Goal: Task Accomplishment & Management: Use online tool/utility

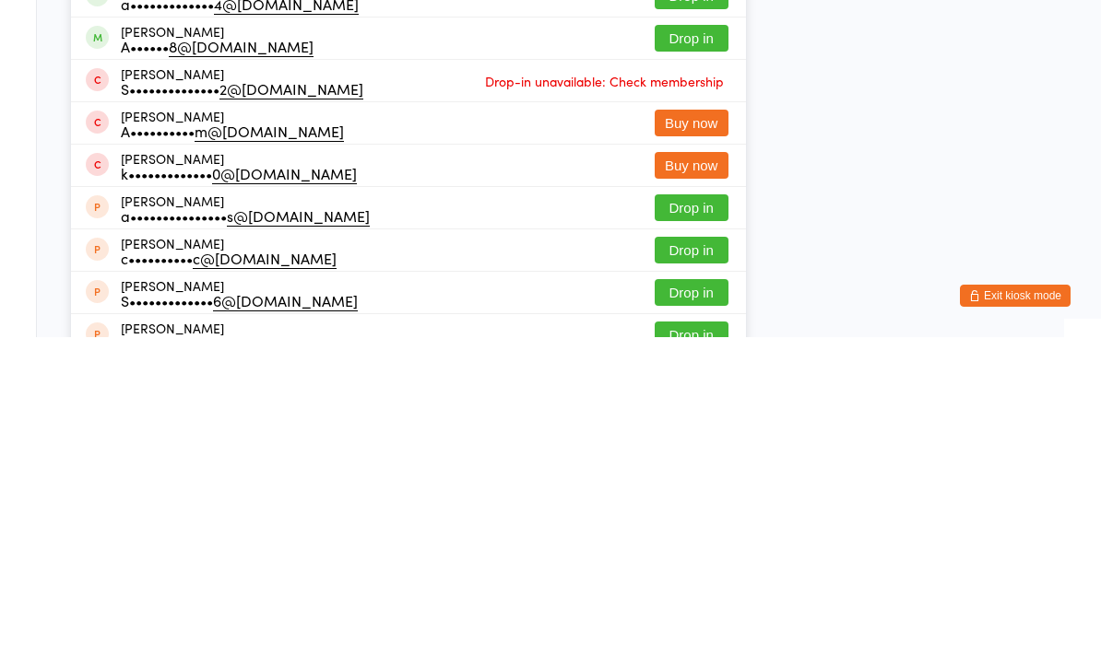
type input "Ala"
click at [688, 300] on button "Drop in" at bounding box center [691, 313] width 74 height 27
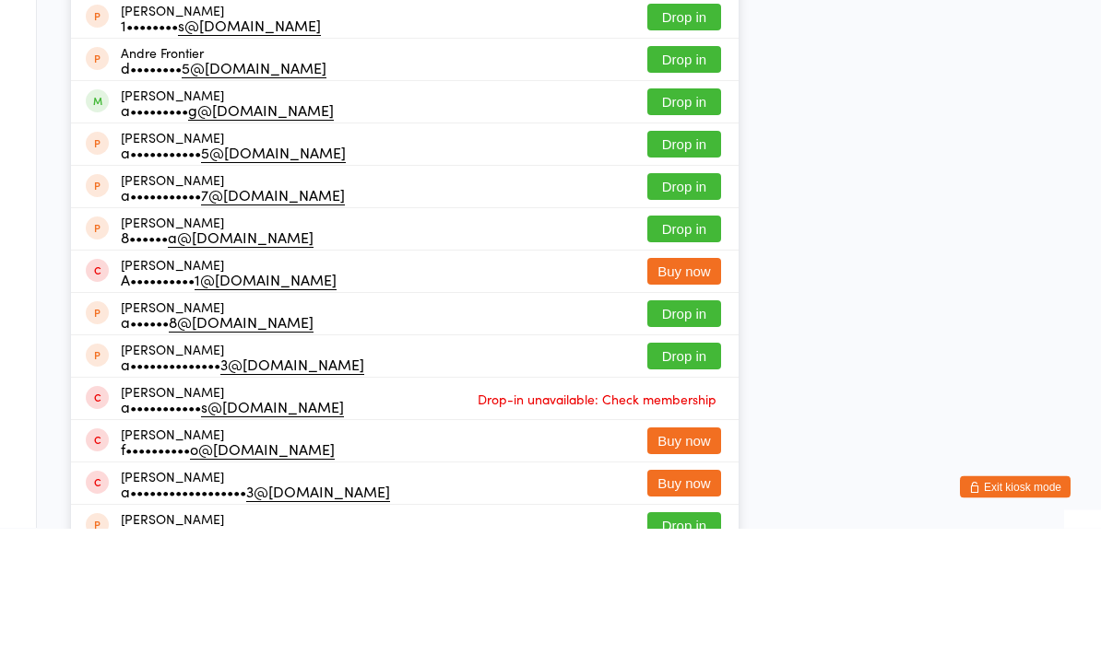
type input "[PERSON_NAME]"
click at [653, 47] on button "Drop in" at bounding box center [684, 58] width 74 height 27
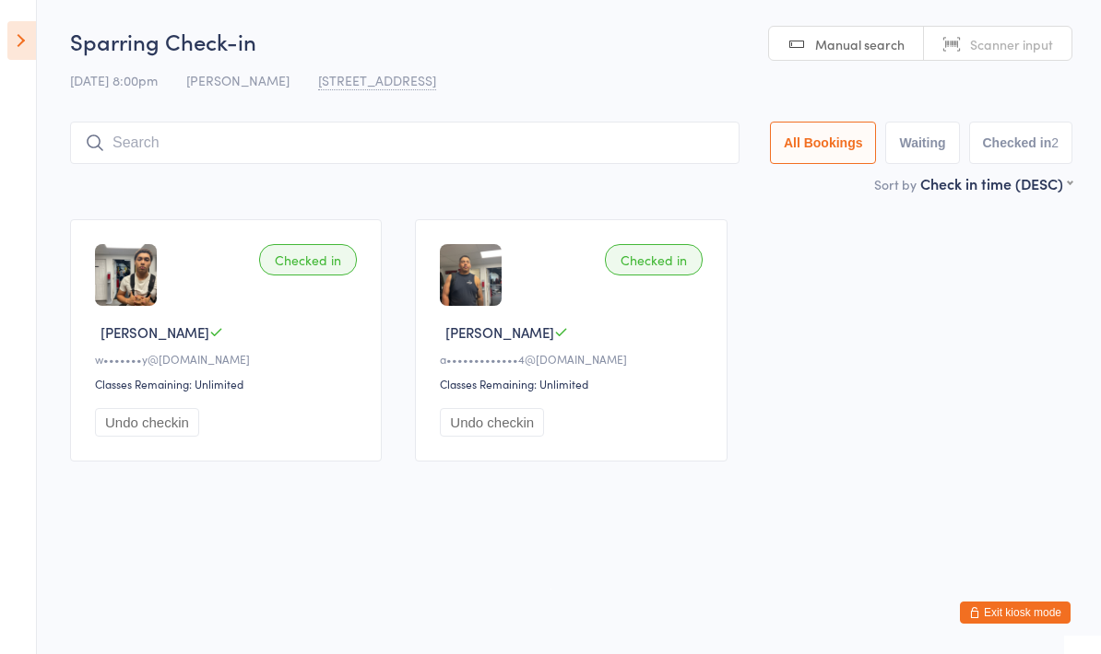
click at [300, 133] on input "search" at bounding box center [404, 143] width 669 height 42
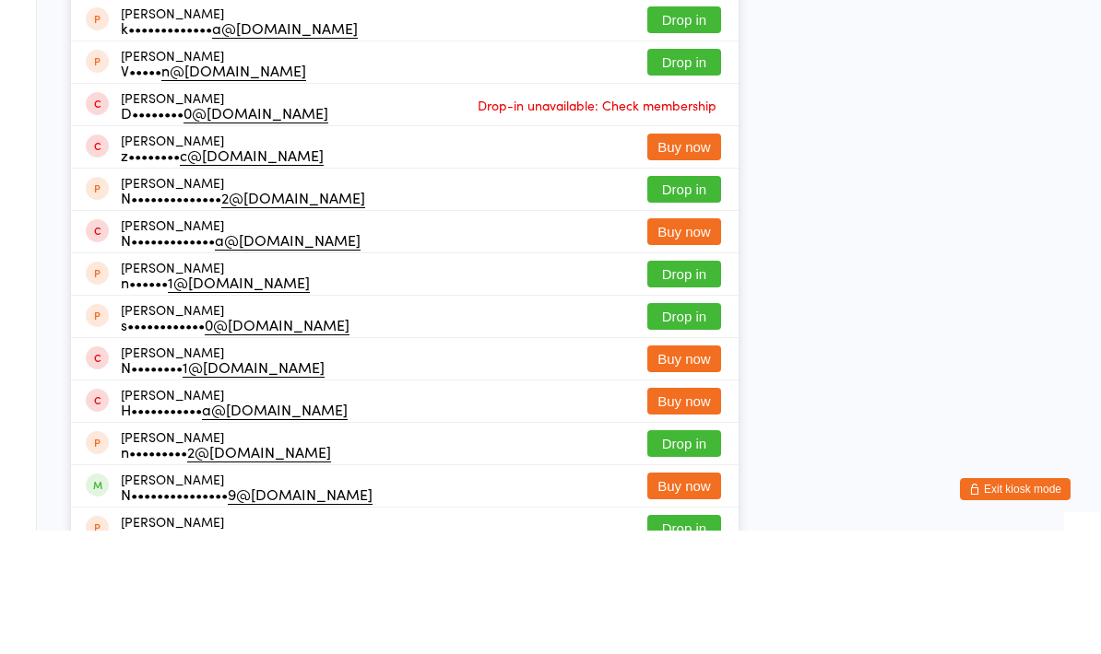
type input "[PERSON_NAME]"
click at [268, 100] on div "[PERSON_NAME] m••••• 0@[DOMAIN_NAME] Drop in" at bounding box center [404, 100] width 667 height 41
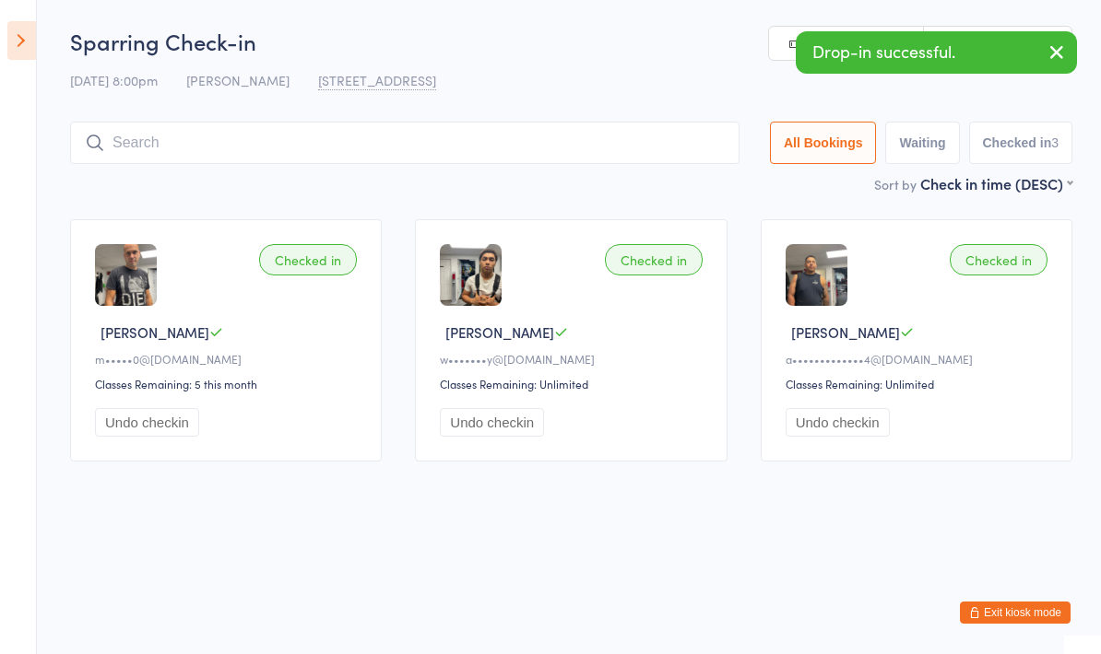
click at [321, 134] on input "search" at bounding box center [404, 143] width 669 height 42
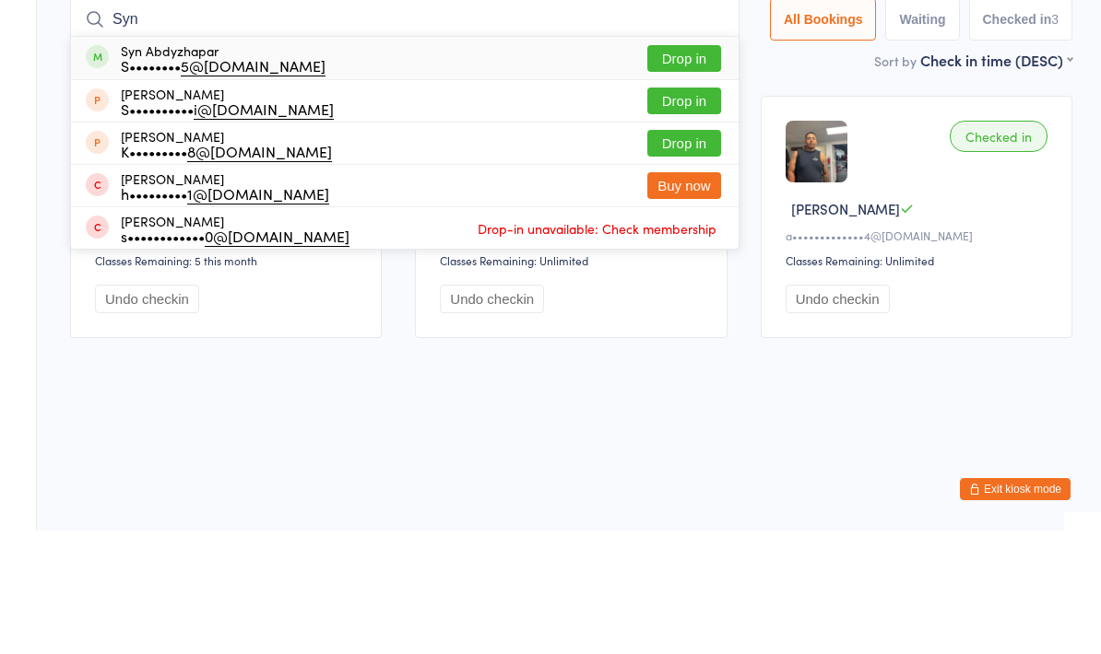
type input "Syn"
click at [664, 169] on button "Drop in" at bounding box center [684, 182] width 74 height 27
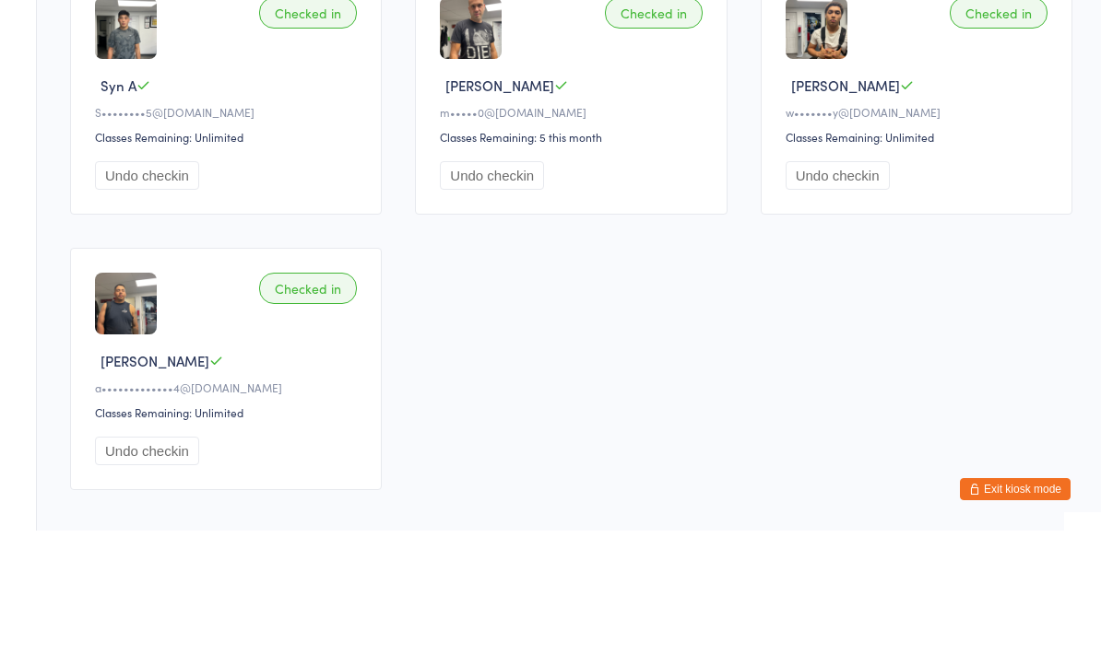
click at [323, 0] on input "search" at bounding box center [404, 19] width 669 height 42
click at [348, 31] on input "search" at bounding box center [404, 19] width 669 height 42
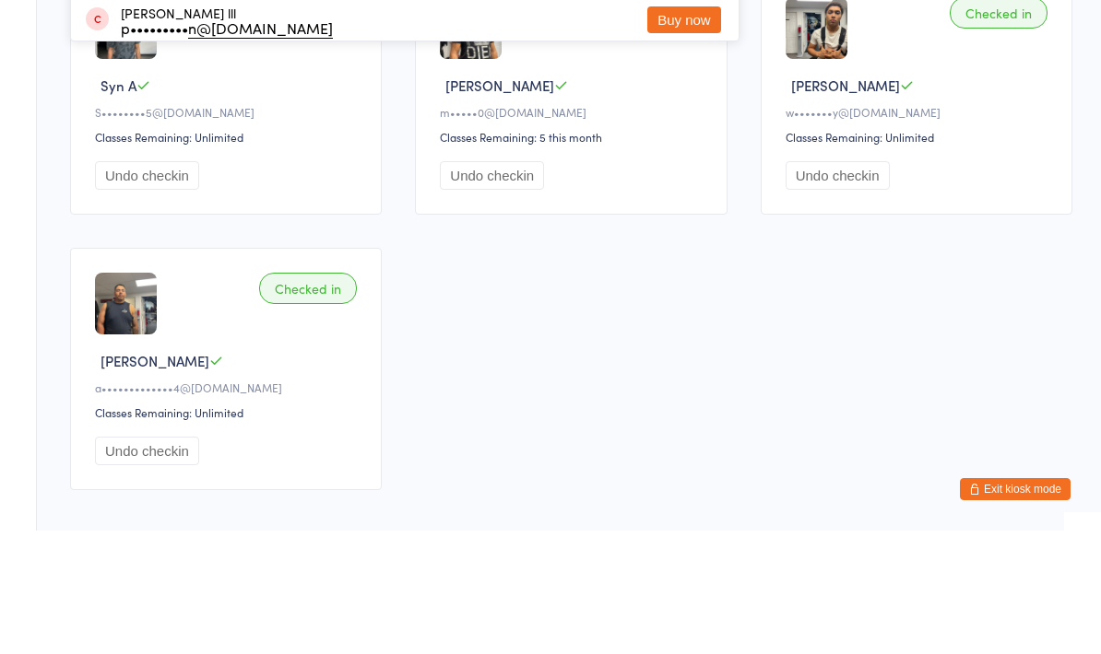
type input "Pol"
click at [658, 103] on button "Drop in" at bounding box center [684, 101] width 74 height 27
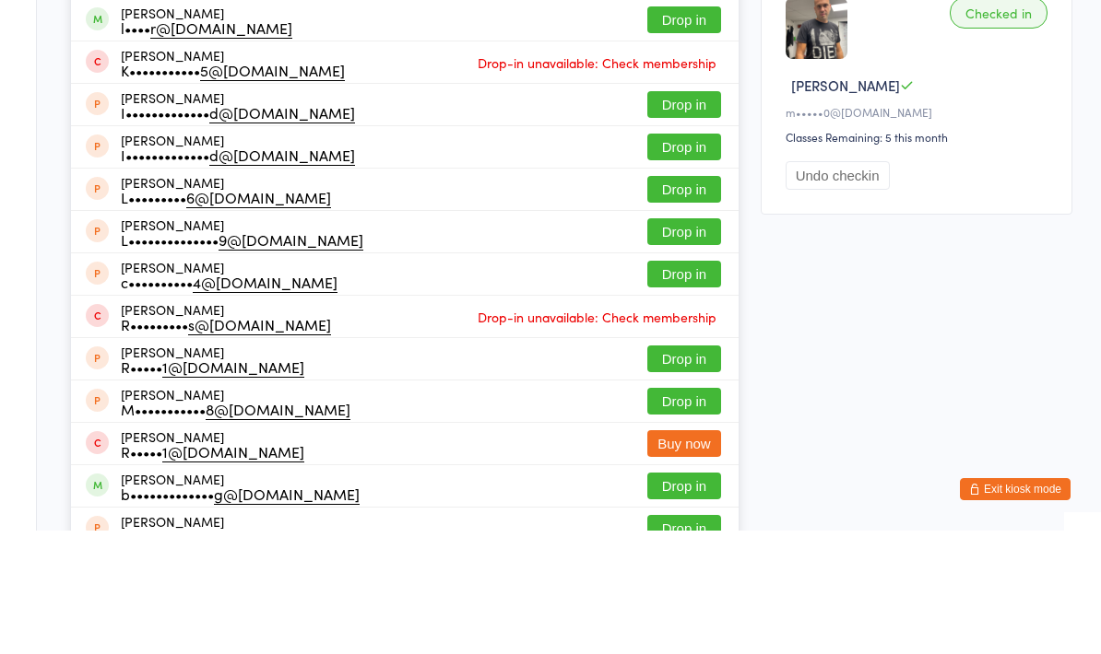
type input "[PERSON_NAME]"
click at [647, 150] on button "Drop in" at bounding box center [684, 143] width 74 height 27
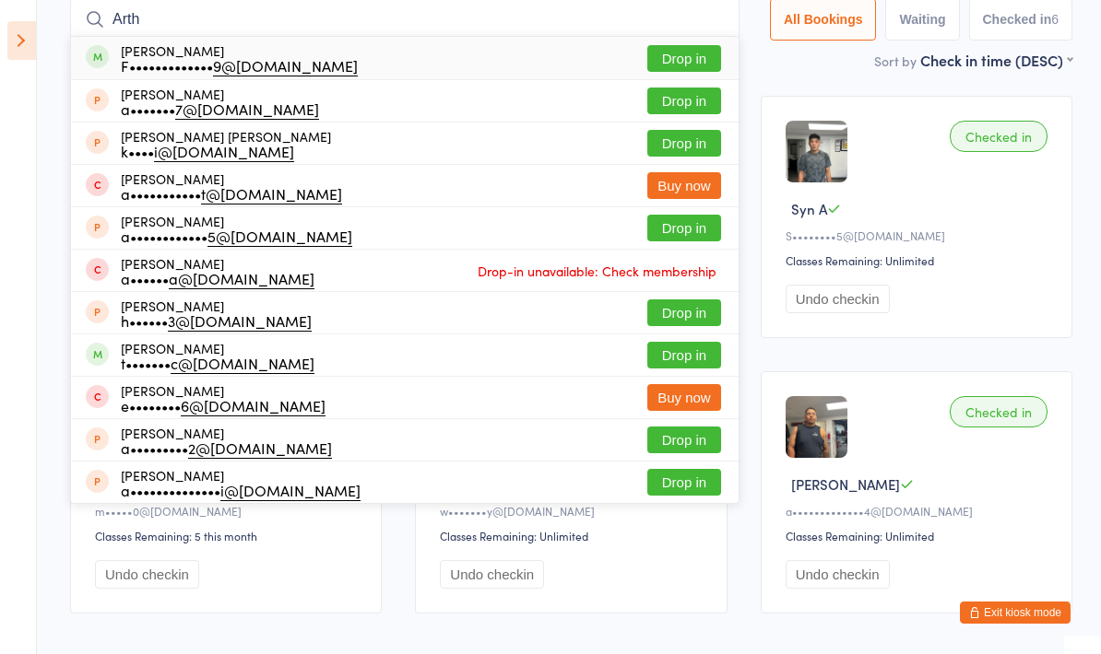
type input "Arth"
click at [682, 72] on button "Drop in" at bounding box center [684, 58] width 74 height 27
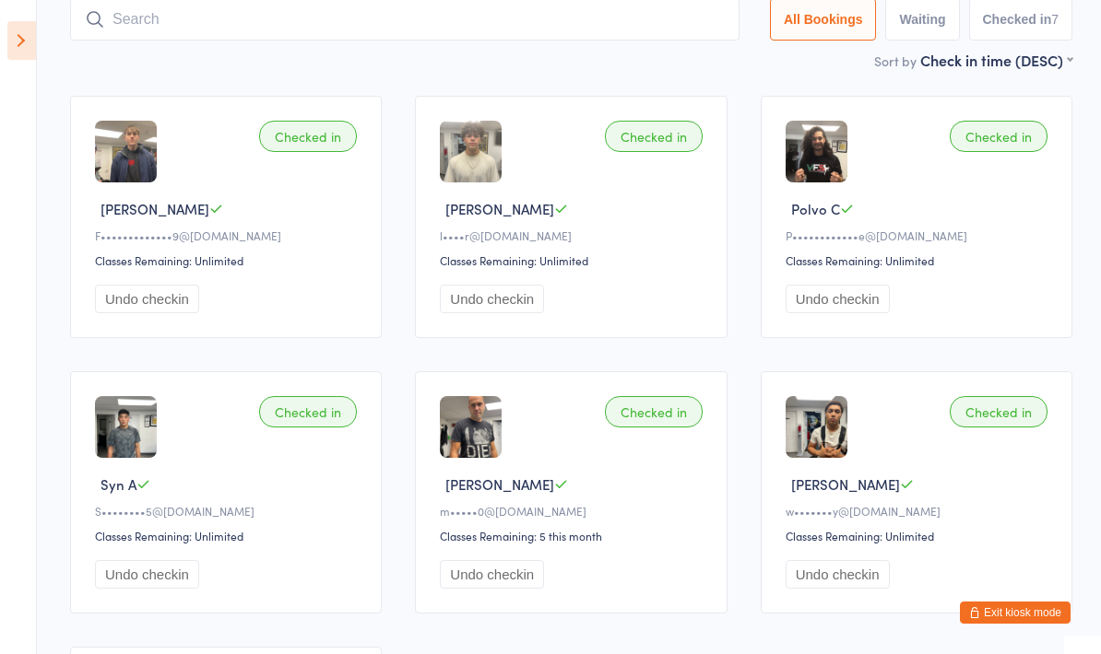
click at [159, 41] on input "search" at bounding box center [404, 19] width 669 height 42
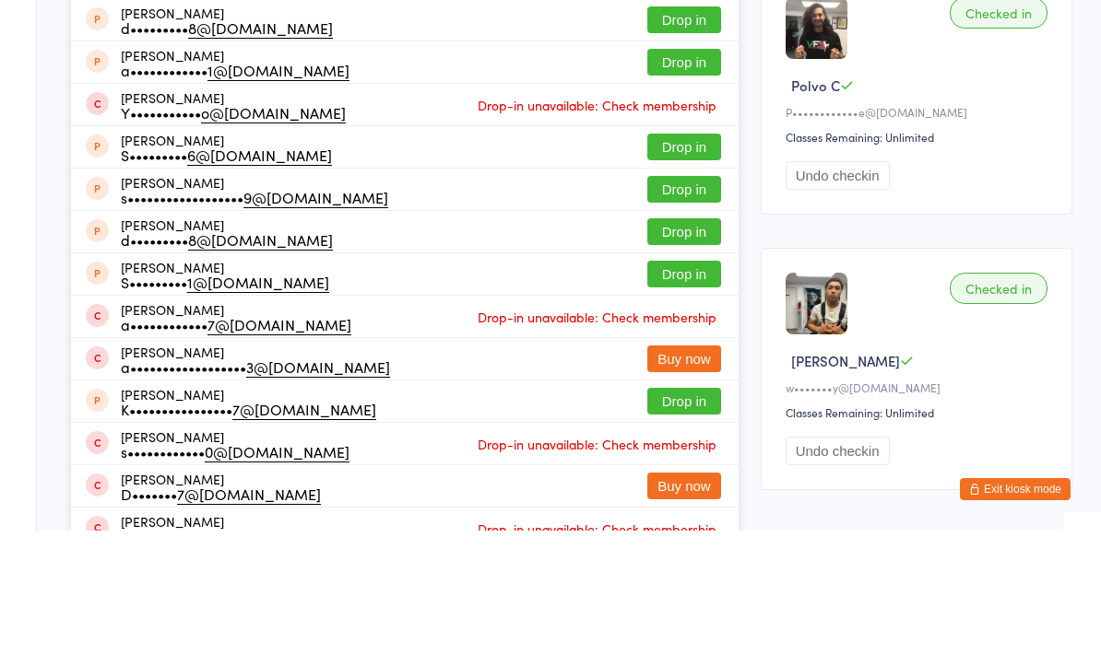
type input "Salvado"
click at [167, 45] on div "[PERSON_NAME] s••••••••••••••• 5@[DOMAIN_NAME]" at bounding box center [245, 57] width 248 height 29
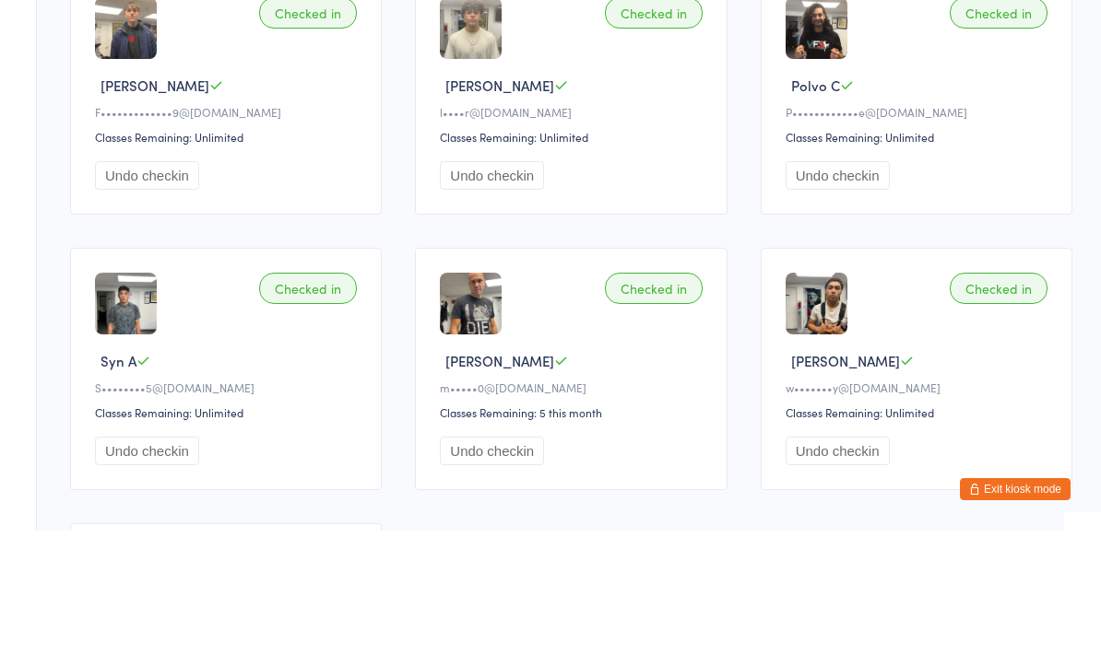
scroll to position [124, 0]
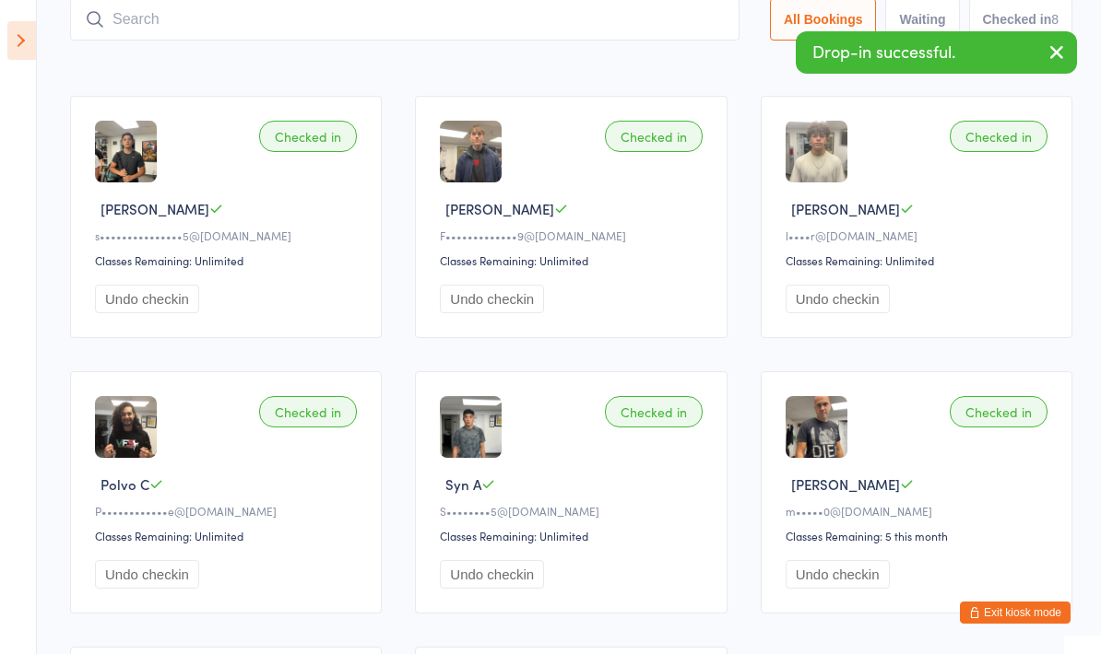
click at [150, 15] on input "search" at bounding box center [404, 19] width 669 height 42
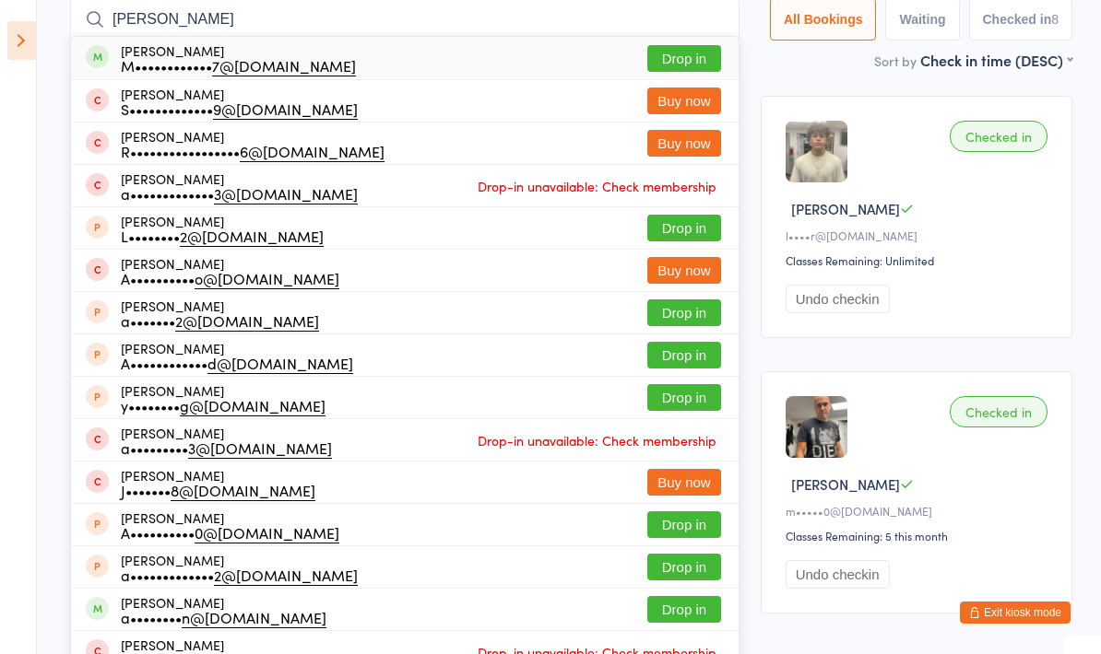
type input "[PERSON_NAME]"
click at [144, 64] on div "M•••••••••••• 7@[DOMAIN_NAME]" at bounding box center [238, 65] width 235 height 15
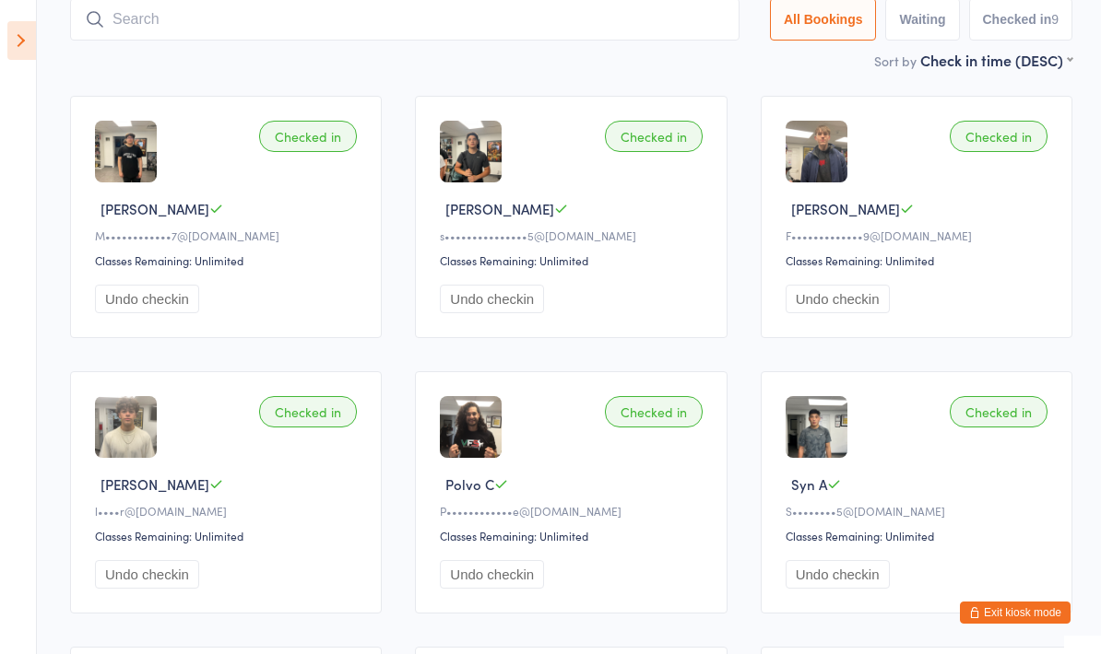
click at [747, 92] on div "Checked in [PERSON_NAME]•••••••••••• 7@[DOMAIN_NAME] Classes Remaining: Unlimit…" at bounding box center [570, 492] width 1035 height 827
click at [35, 48] on icon at bounding box center [21, 40] width 29 height 39
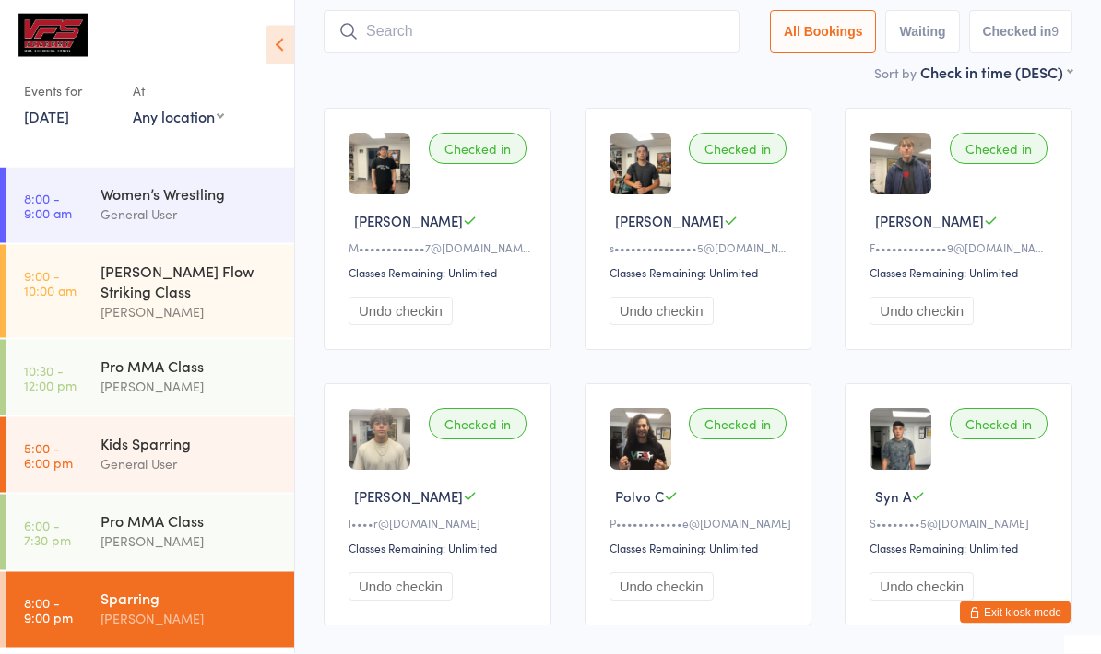
scroll to position [0, 0]
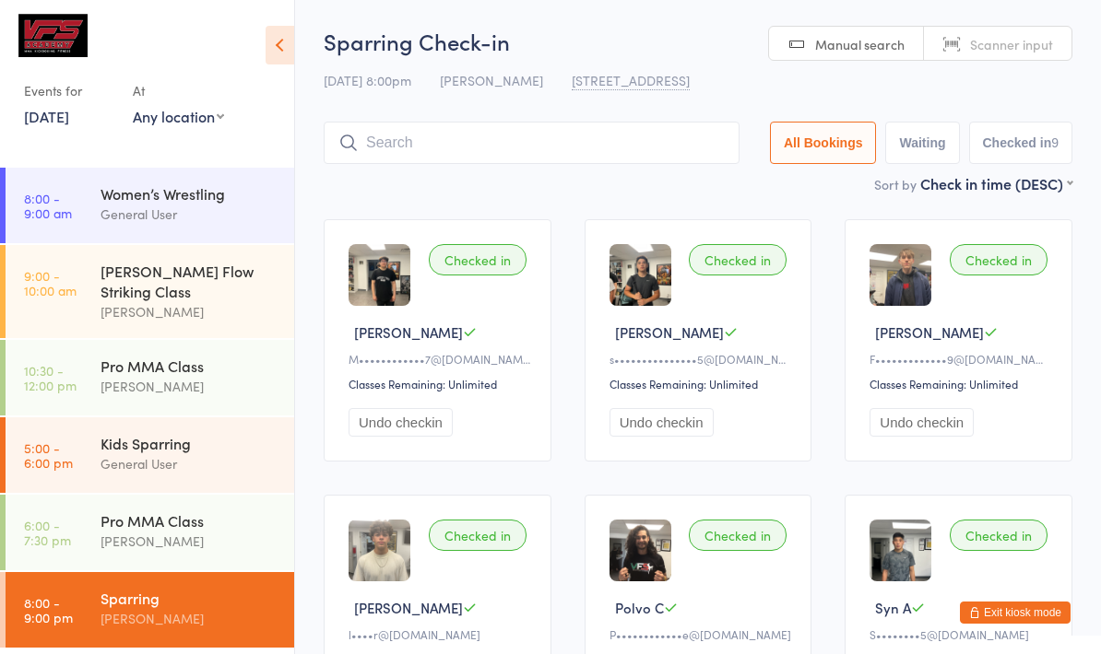
click at [660, 142] on input "search" at bounding box center [532, 143] width 416 height 42
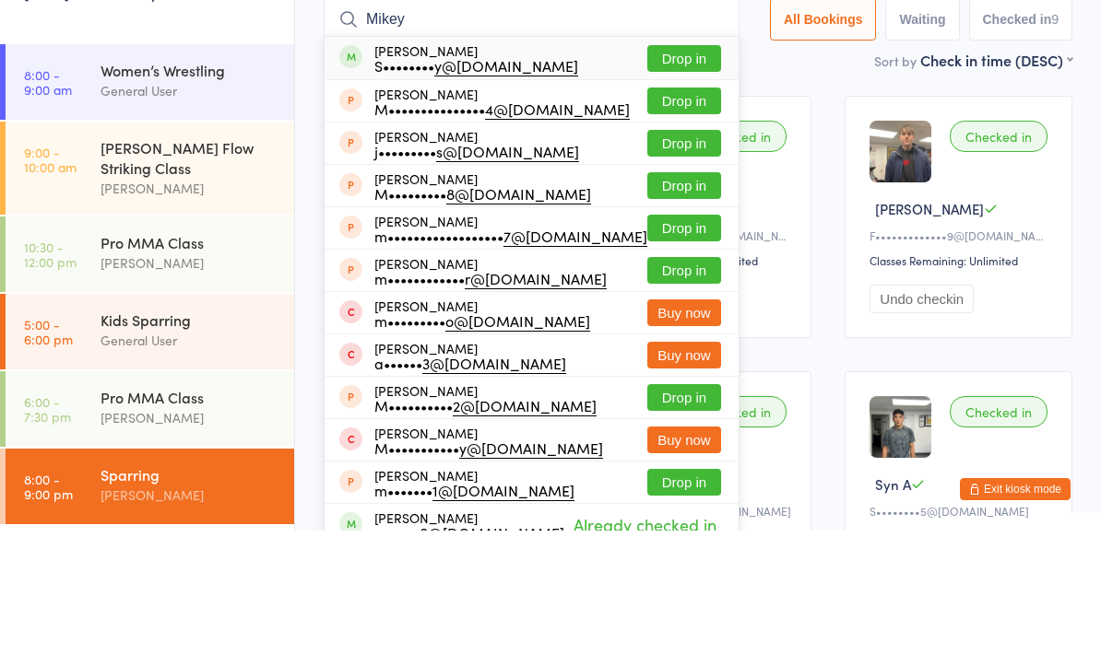
type input "Mikey"
click at [678, 160] on div "[PERSON_NAME] S•••••••• y@[DOMAIN_NAME] Drop in" at bounding box center [531, 181] width 414 height 42
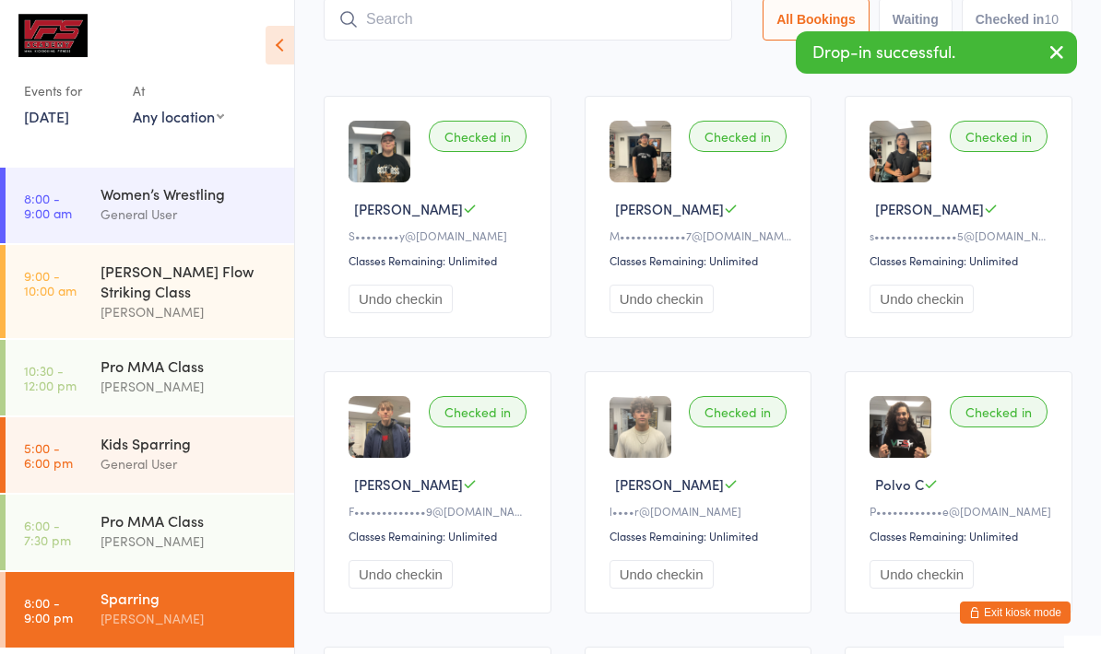
click at [440, 16] on input "search" at bounding box center [528, 19] width 408 height 42
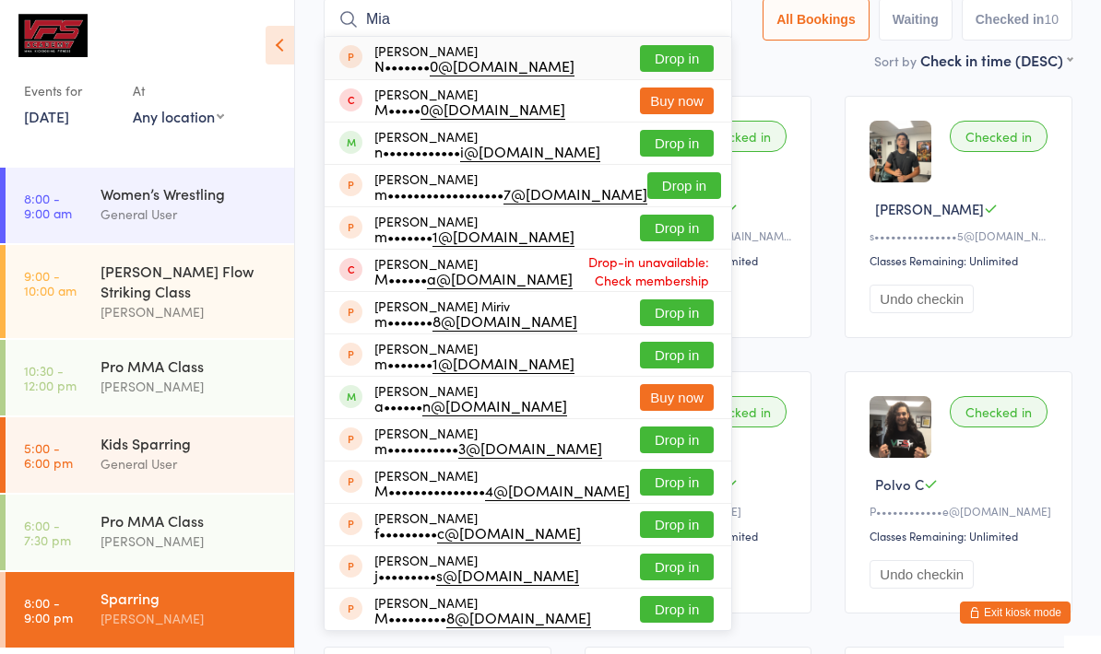
type input "Mia"
click at [661, 157] on button "Drop in" at bounding box center [677, 143] width 74 height 27
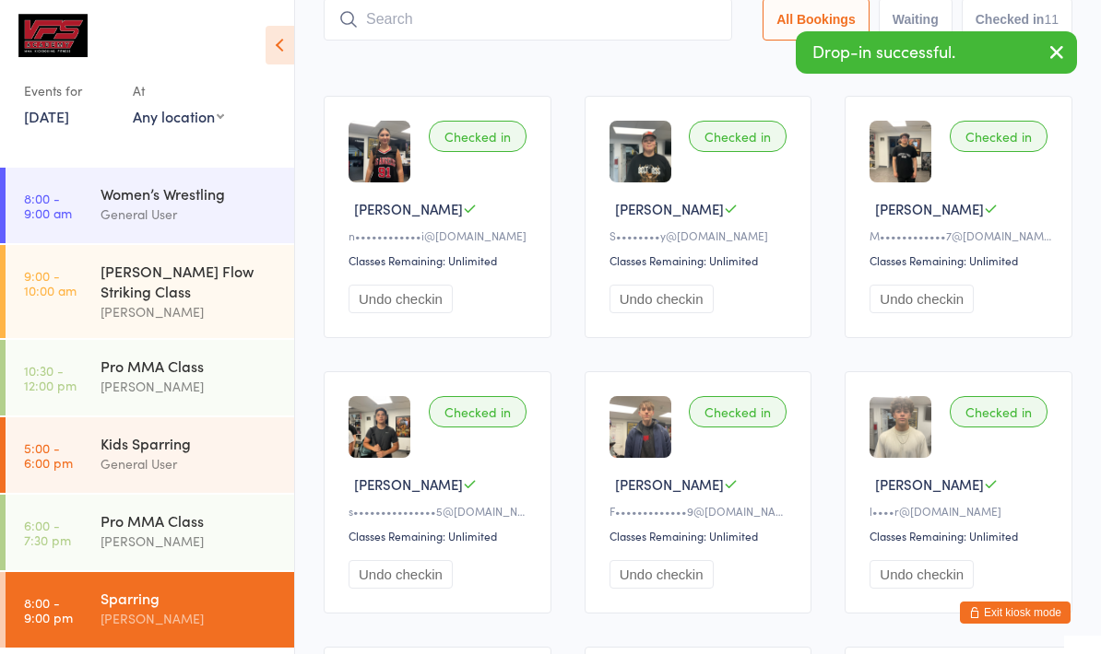
scroll to position [0, 0]
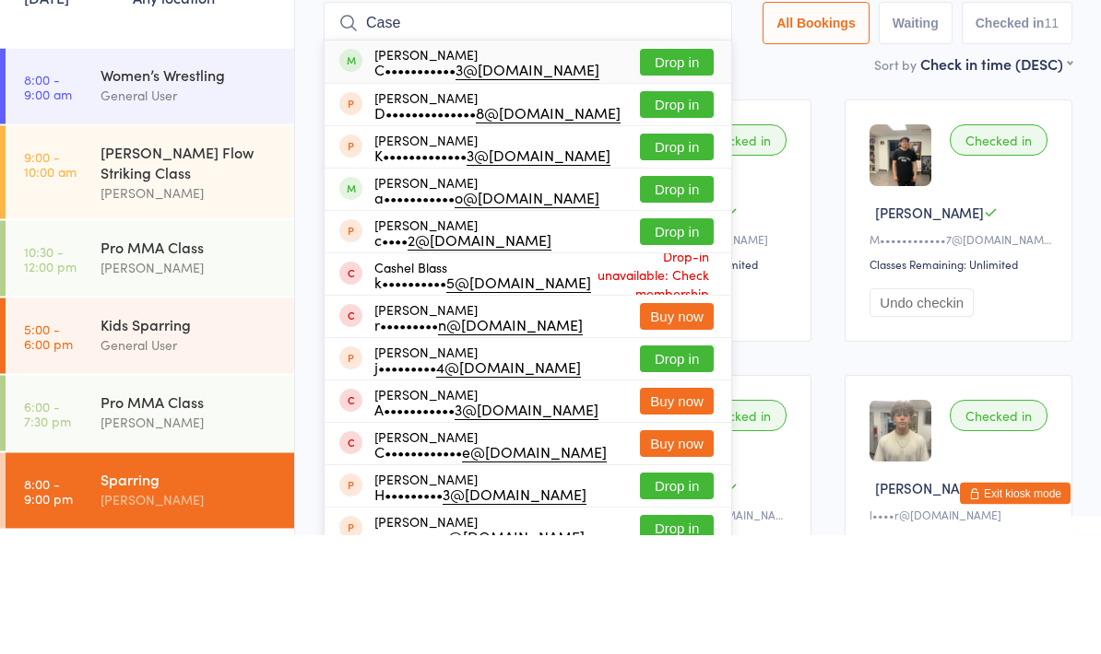
type input "Case"
click at [640, 169] on button "Drop in" at bounding box center [677, 182] width 74 height 27
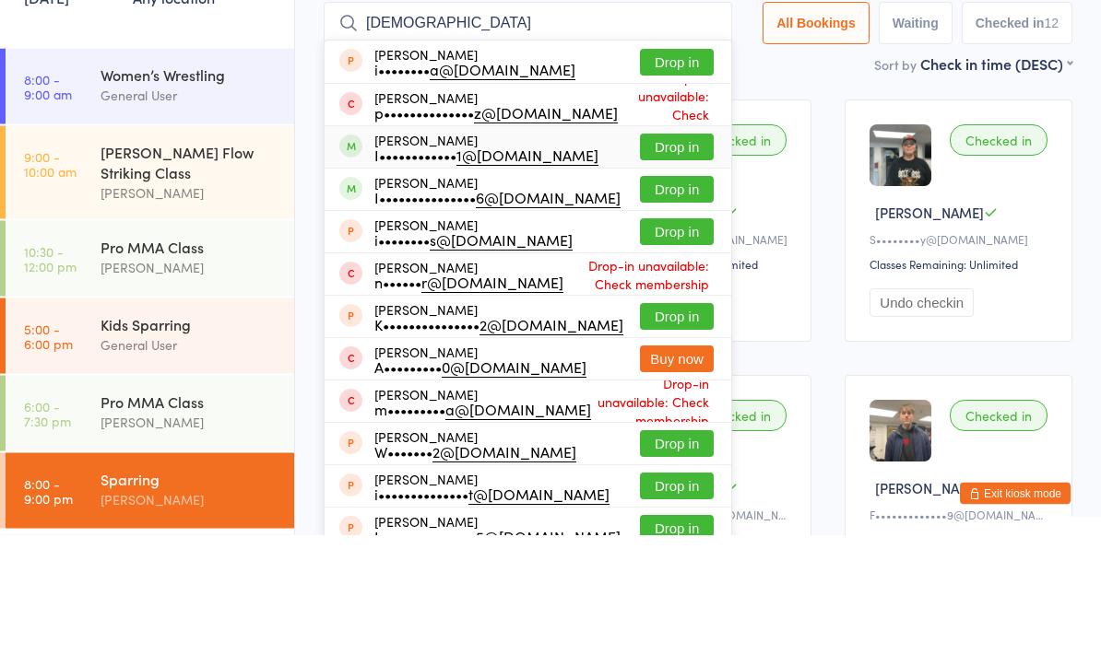
type input "[DEMOGRAPHIC_DATA]"
click at [568, 246] on div "[PERSON_NAME] I•••••••••••• 1@[DOMAIN_NAME] Drop in" at bounding box center [527, 266] width 407 height 41
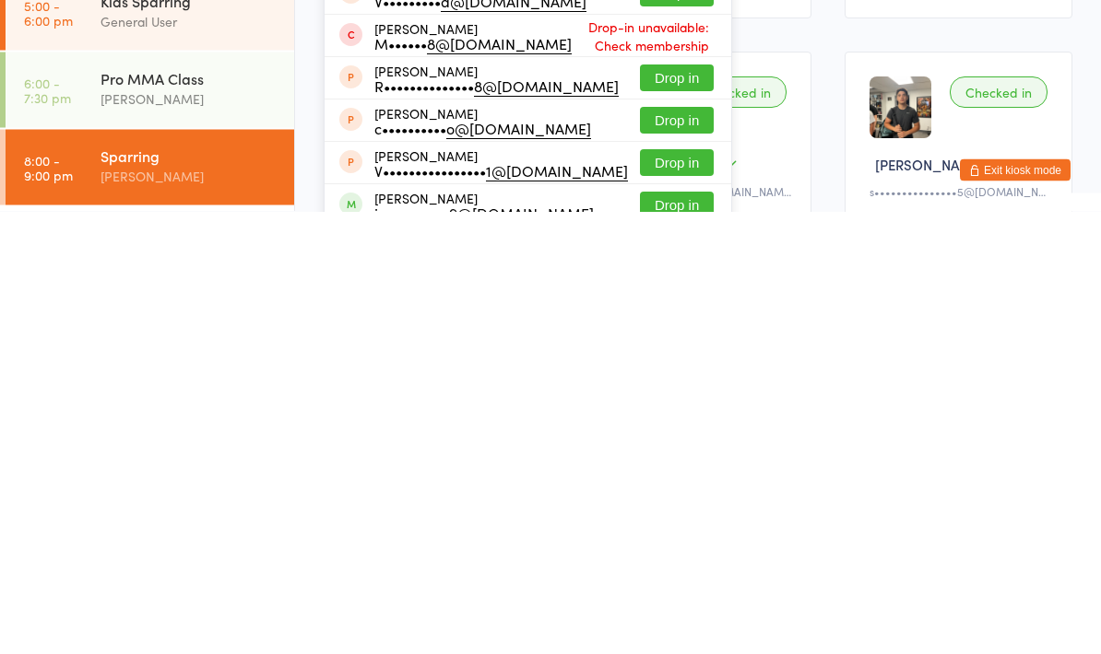
type input "[PERSON_NAME]"
click at [648, 635] on button "Drop in" at bounding box center [677, 648] width 74 height 27
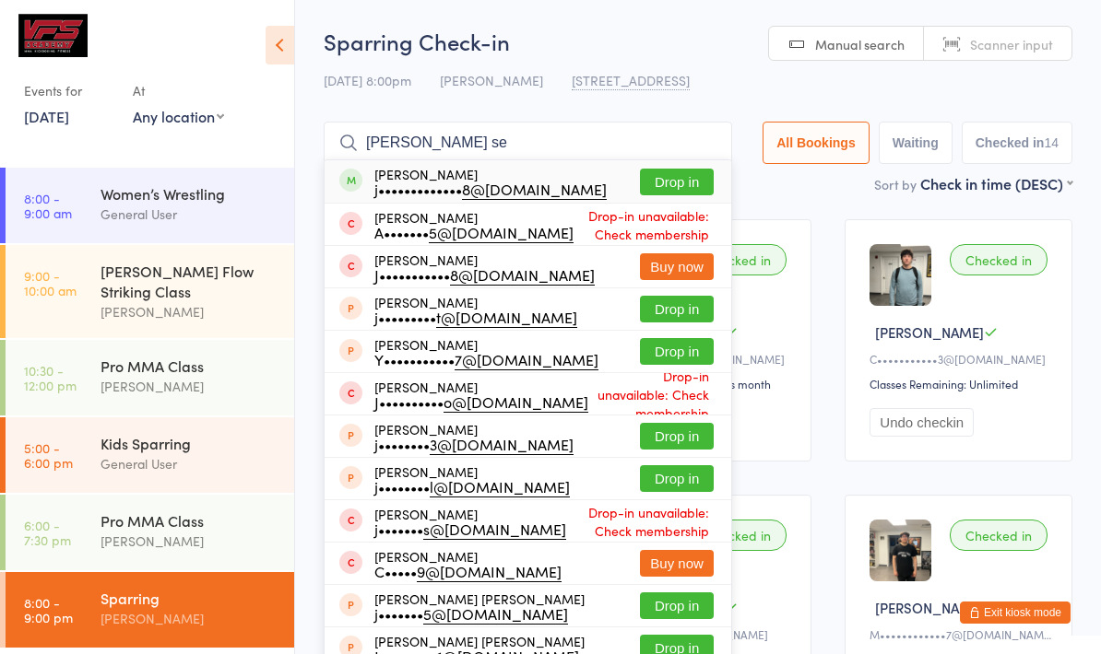
type input "[PERSON_NAME] se"
click at [655, 182] on button "Drop in" at bounding box center [677, 182] width 74 height 27
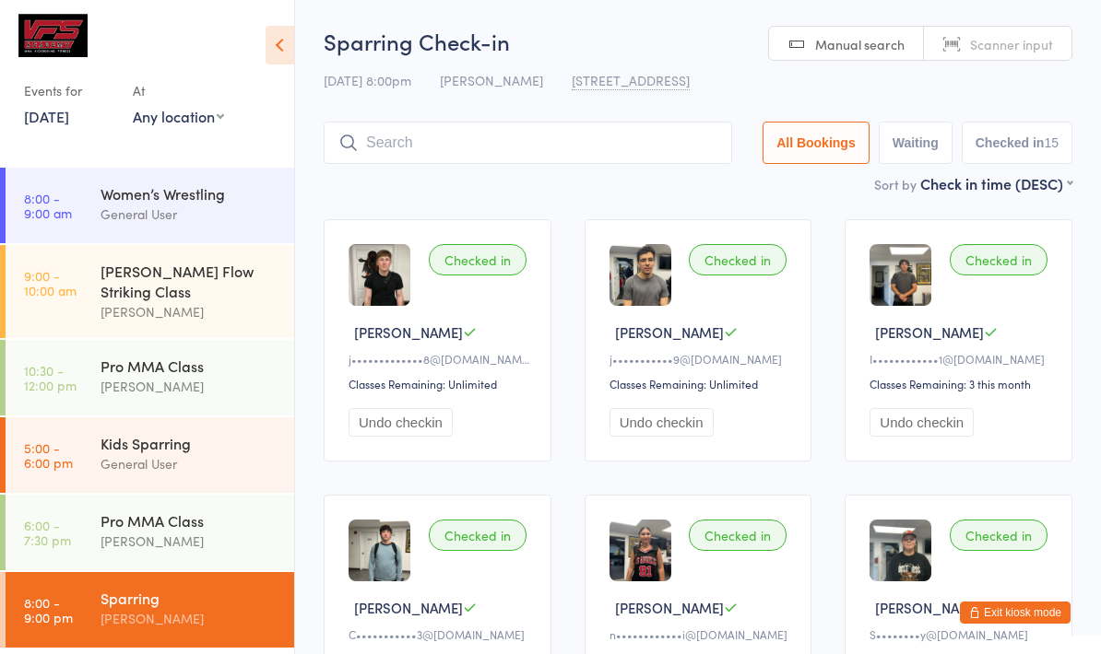
click at [397, 153] on input "search" at bounding box center [528, 143] width 408 height 42
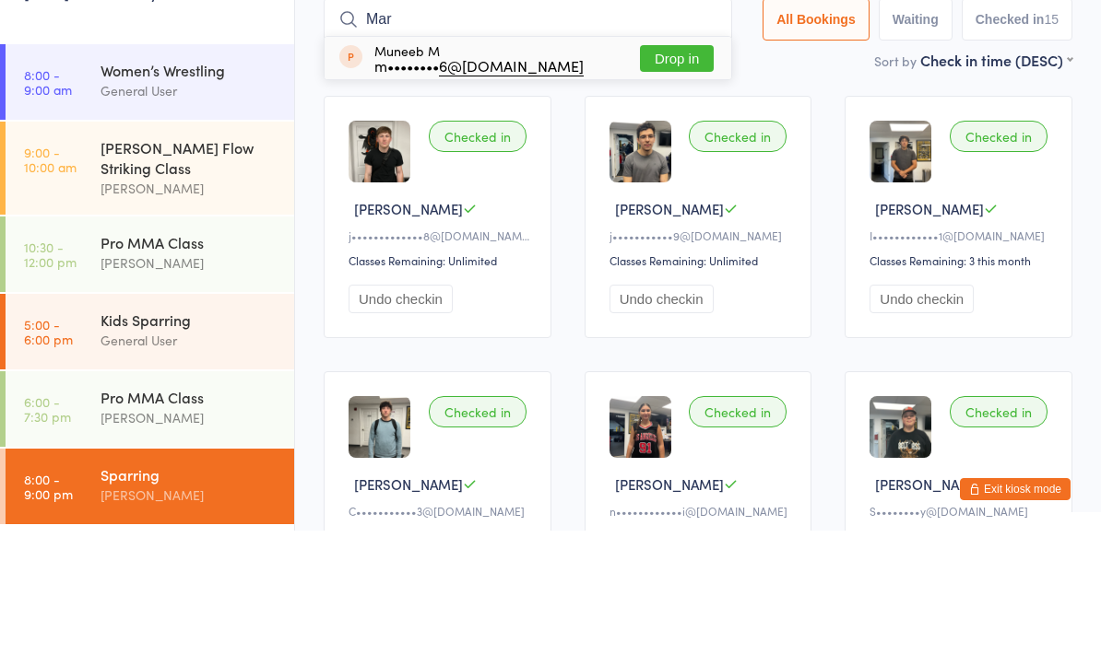
type input "Mark"
click at [137, 204] on div "General User" at bounding box center [189, 214] width 178 height 21
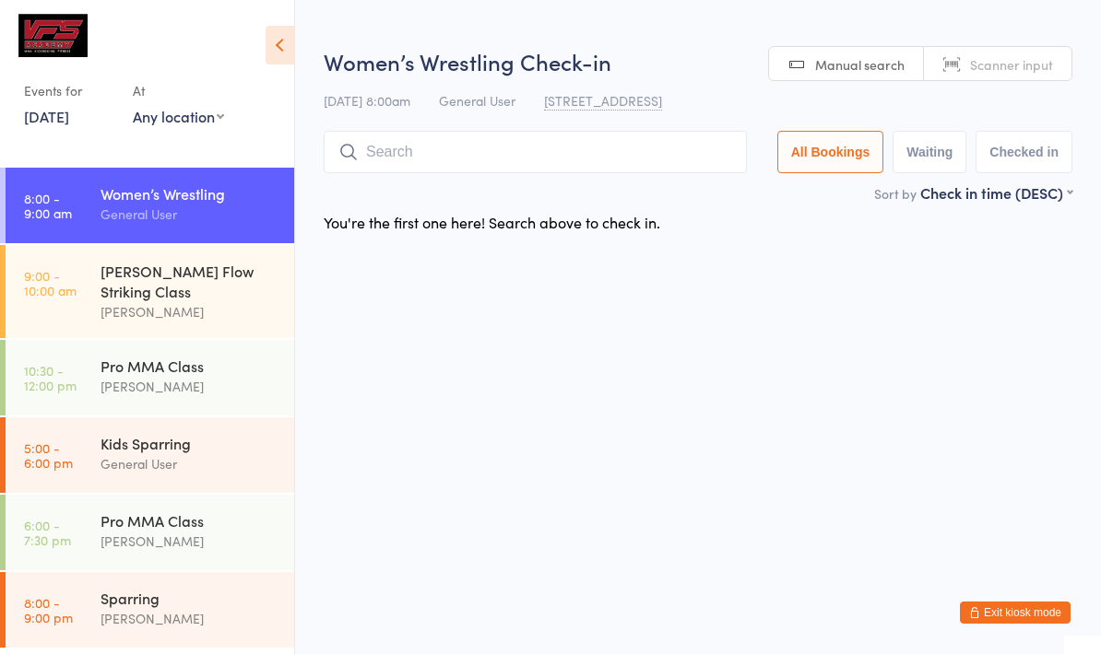
click at [100, 608] on div "[PERSON_NAME]" at bounding box center [189, 618] width 178 height 21
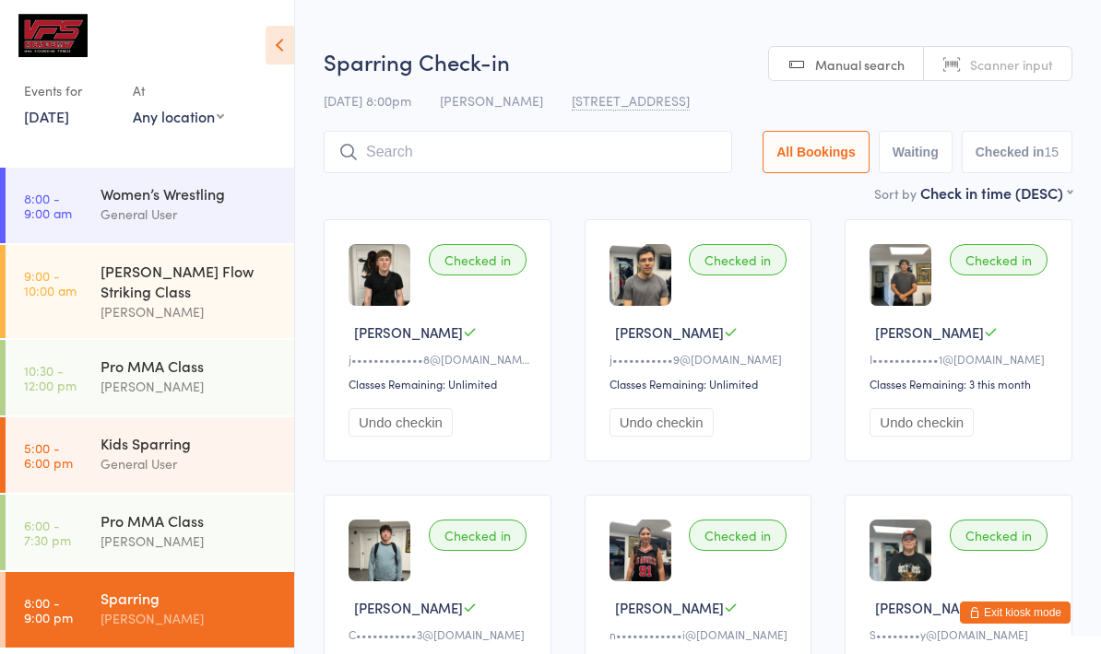
click at [394, 118] on div "Sparring Check-in [DATE] 8:00pm [PERSON_NAME] [STREET_ADDRESS] Manual search Sc…" at bounding box center [698, 114] width 748 height 136
click at [405, 145] on input "search" at bounding box center [528, 152] width 408 height 42
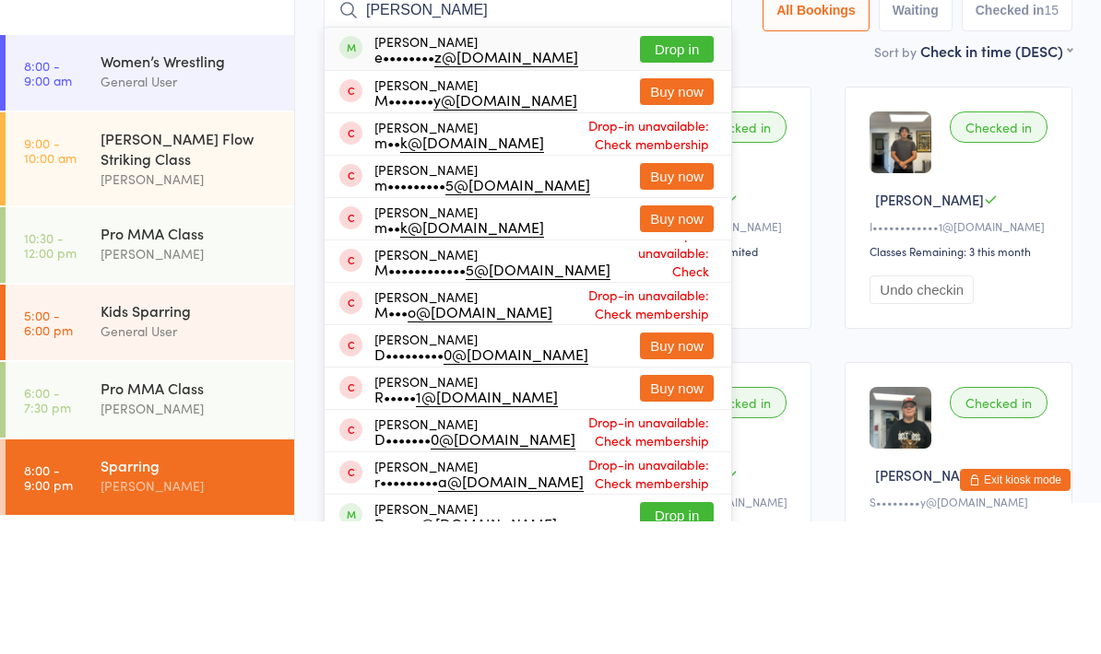
type input "[PERSON_NAME]"
click at [649, 169] on button "Drop in" at bounding box center [677, 182] width 74 height 27
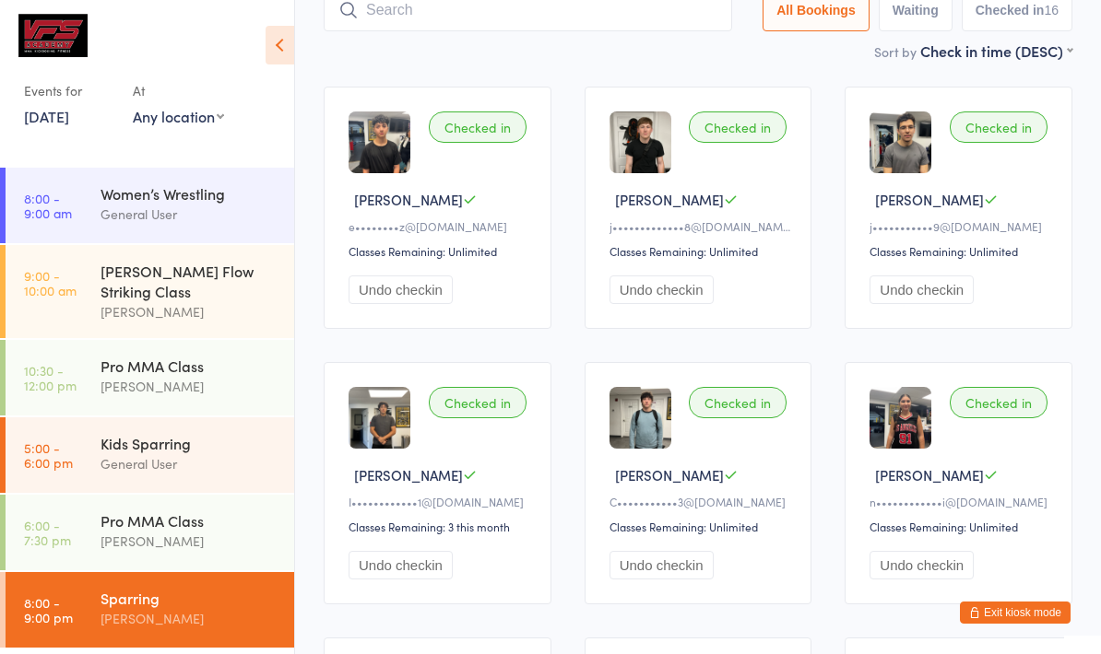
click at [489, 12] on input "search" at bounding box center [528, 10] width 408 height 42
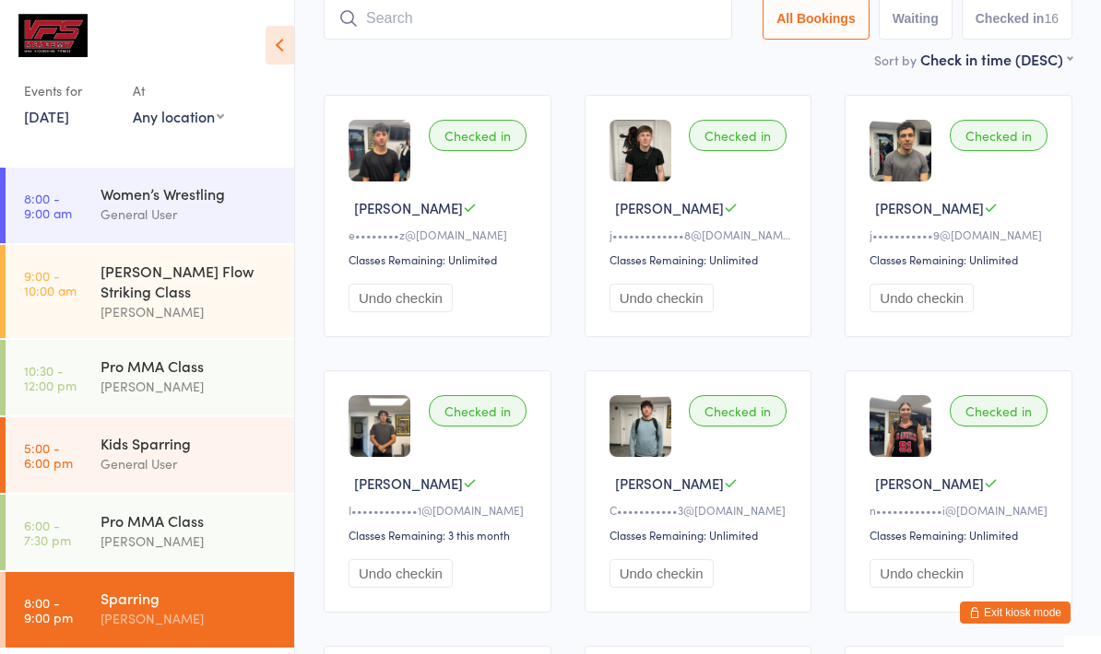
scroll to position [124, 0]
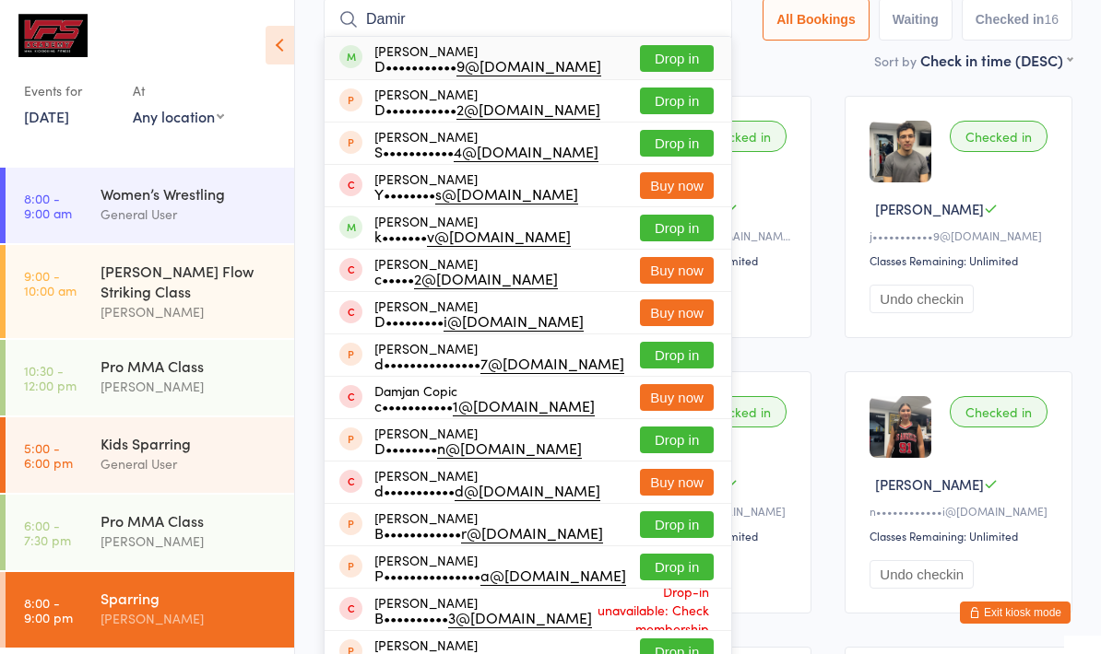
type input "Damir"
click at [672, 52] on button "Drop in" at bounding box center [677, 58] width 74 height 27
